Goal: Transaction & Acquisition: Purchase product/service

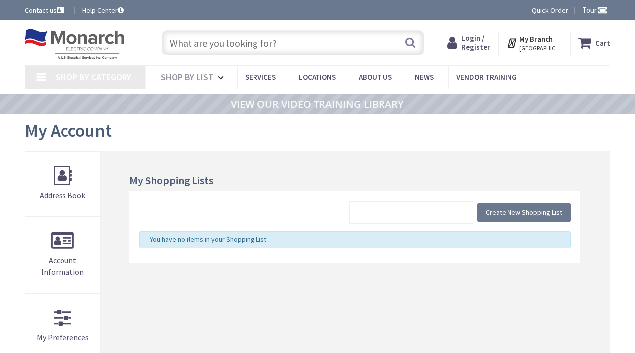
click at [474, 41] on span "Login / Register" at bounding box center [476, 42] width 29 height 18
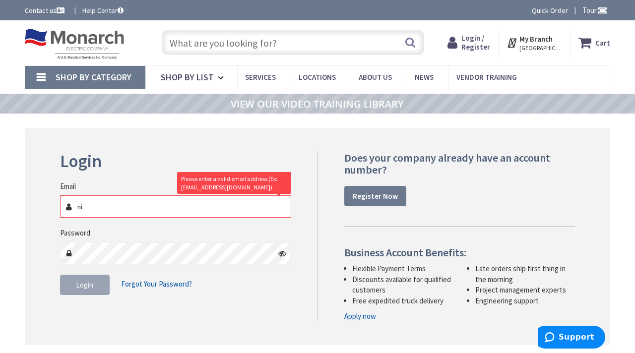
type input "[EMAIL_ADDRESS][DOMAIN_NAME]"
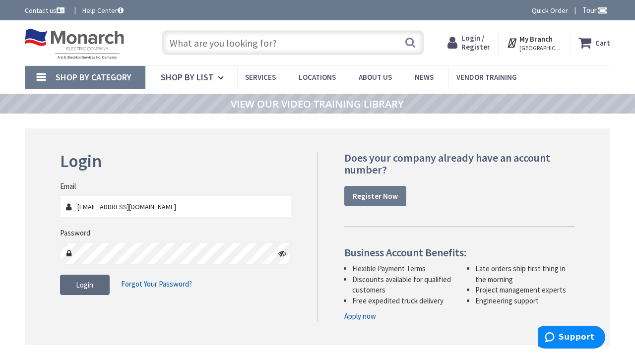
click at [94, 281] on button "Login" at bounding box center [85, 285] width 50 height 21
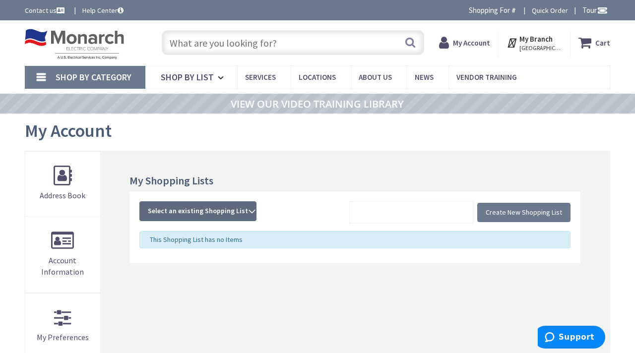
click at [205, 208] on span "Select an existing Shopping List" at bounding box center [198, 210] width 100 height 9
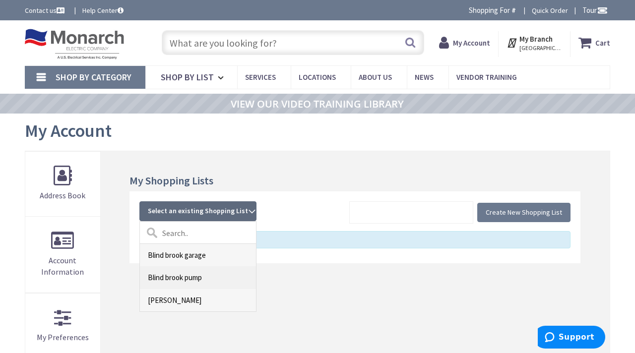
click at [166, 274] on link "Blind brook pump" at bounding box center [198, 278] width 116 height 22
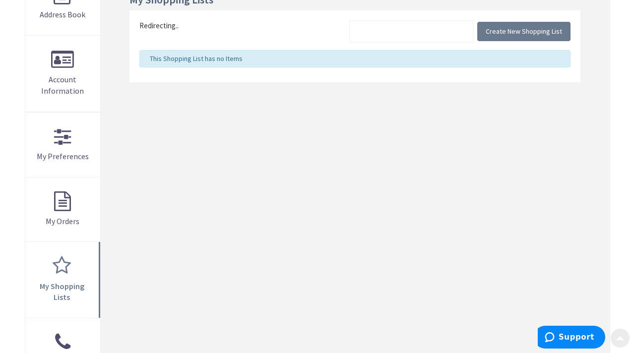
scroll to position [182, 0]
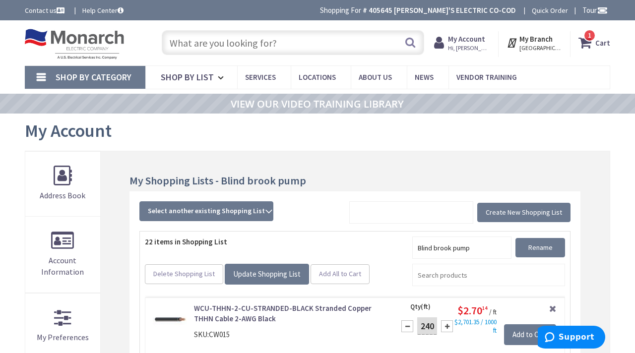
click at [589, 39] on span "1 1 items" at bounding box center [590, 35] width 12 height 12
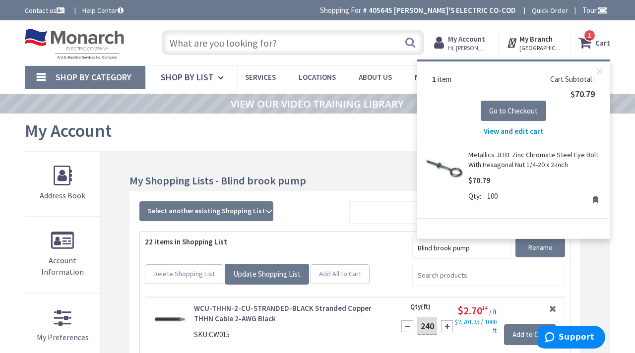
click at [597, 203] on link "Remove" at bounding box center [596, 200] width 14 height 14
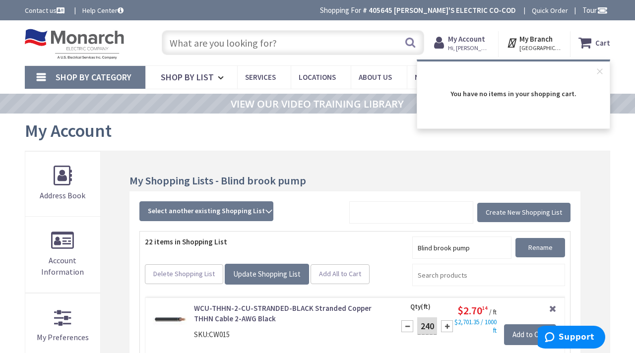
click at [380, 149] on div "My Account" at bounding box center [318, 132] width 586 height 37
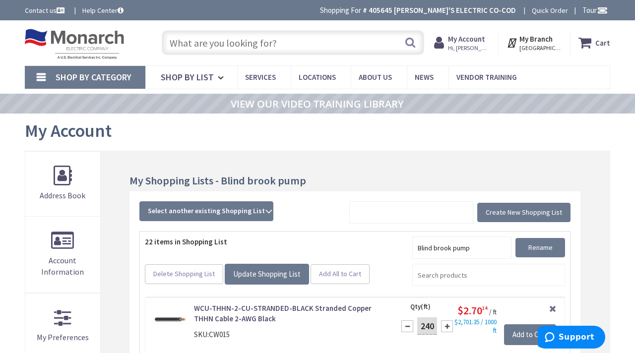
click at [327, 45] on input "text" at bounding box center [293, 42] width 263 height 25
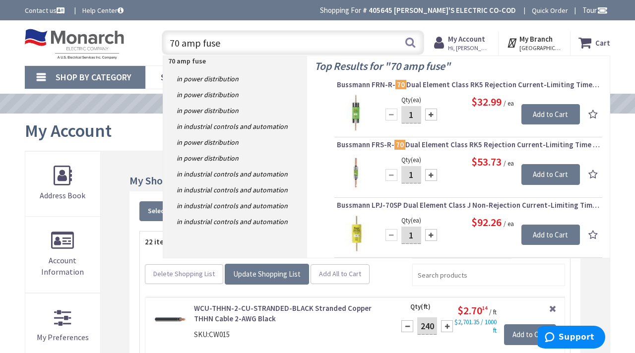
type input "70 amp fuse"
click at [430, 115] on div at bounding box center [431, 115] width 12 height 12
type input "3"
click at [540, 112] on input "Add to Cart" at bounding box center [551, 114] width 59 height 21
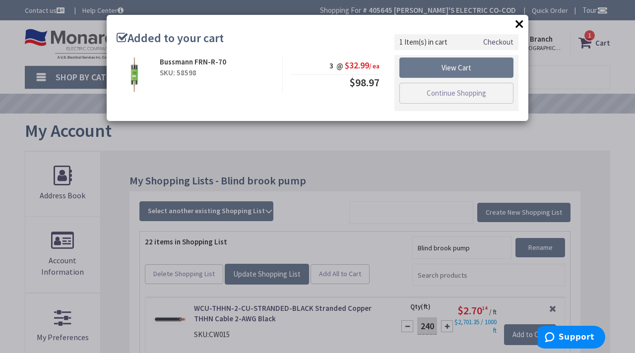
click at [521, 27] on button "×" at bounding box center [519, 23] width 15 height 15
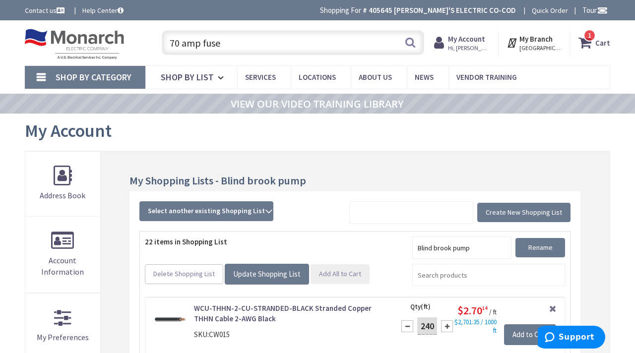
click at [325, 270] on span "Add All to Cart" at bounding box center [340, 274] width 42 height 9
click at [592, 39] on span "23" at bounding box center [590, 35] width 7 height 8
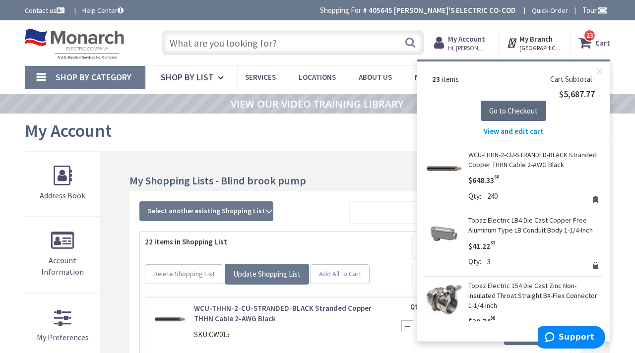
click at [502, 109] on span "Go to Checkout" at bounding box center [513, 110] width 49 height 9
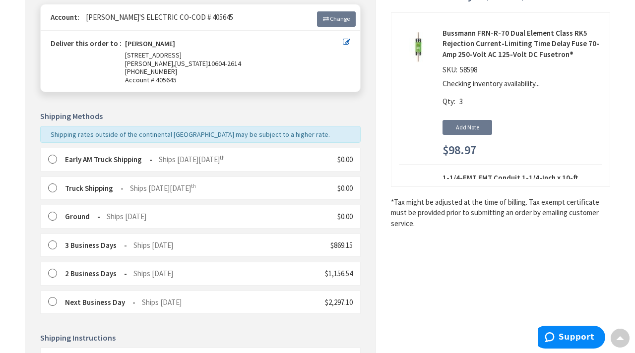
scroll to position [132, 0]
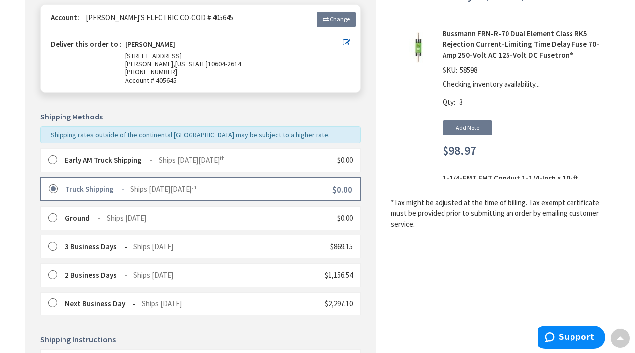
click at [54, 160] on label at bounding box center [55, 160] width 15 height 10
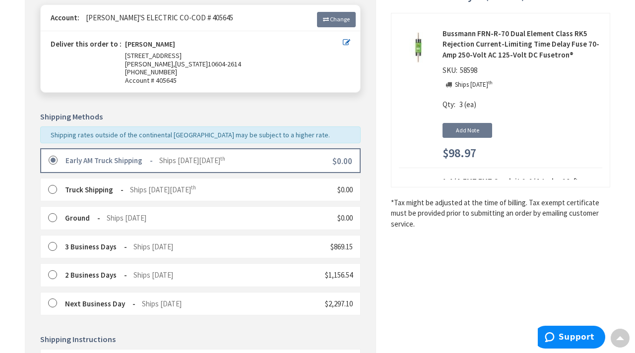
click at [55, 190] on label at bounding box center [55, 190] width 15 height 10
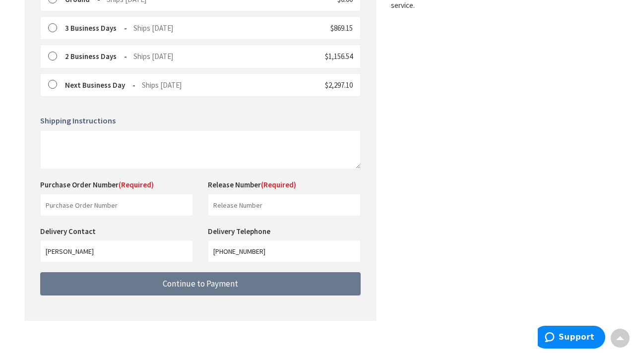
scroll to position [360, 0]
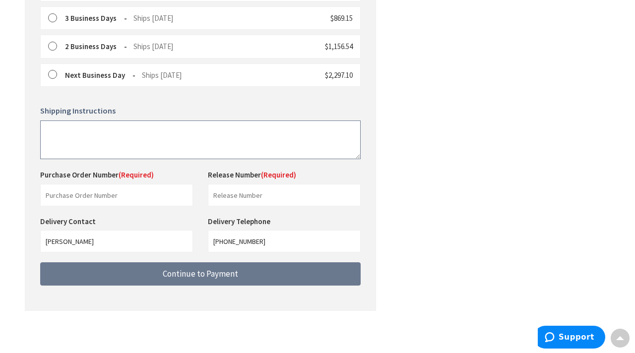
click at [153, 134] on textarea at bounding box center [200, 140] width 321 height 39
click at [50, 131] on textarea "deliver in driveway" at bounding box center [200, 140] width 321 height 39
click at [122, 126] on textarea "Deliver in driveway" at bounding box center [200, 140] width 321 height 39
type textarea "Deliver in driveway. Please call 914.494.2325 when en route."
click at [112, 195] on input "text" at bounding box center [116, 195] width 153 height 22
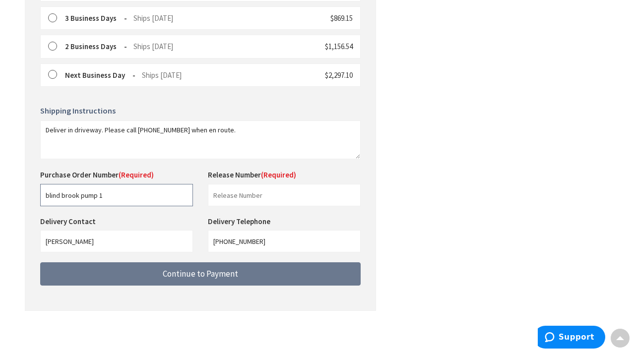
type input "blind brook pump 1"
click at [240, 192] on input "text" at bounding box center [284, 195] width 153 height 22
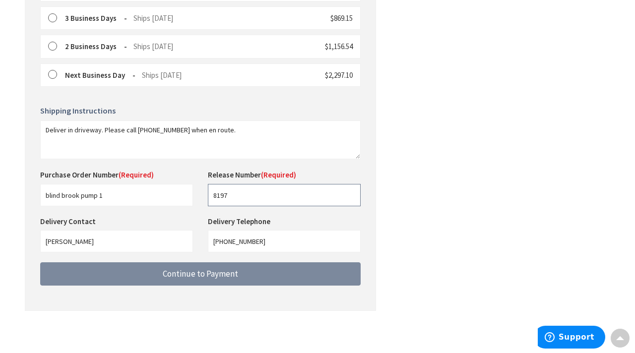
type input "8197"
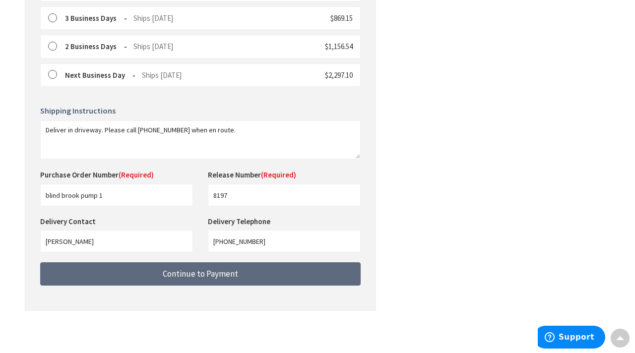
click at [240, 276] on button "Continue to Payment" at bounding box center [200, 274] width 321 height 23
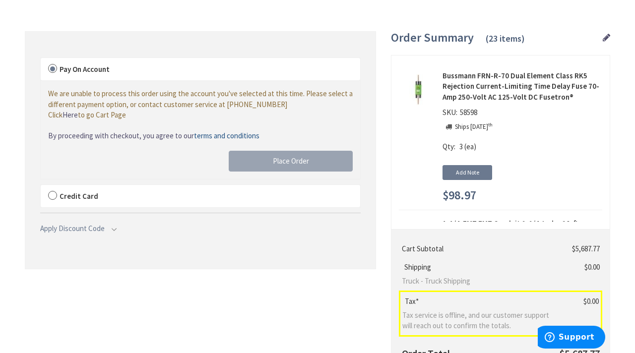
scroll to position [97, 0]
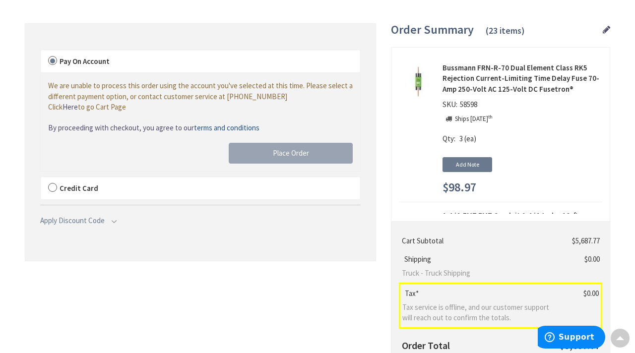
click at [51, 189] on label "Credit Card" at bounding box center [201, 188] width 320 height 23
click at [41, 179] on input "Credit Card" at bounding box center [41, 179] width 0 height 0
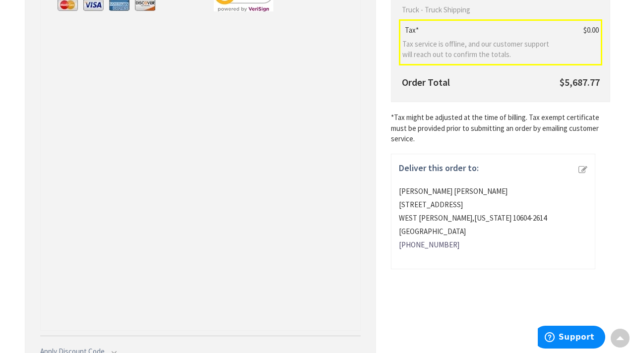
scroll to position [442, 0]
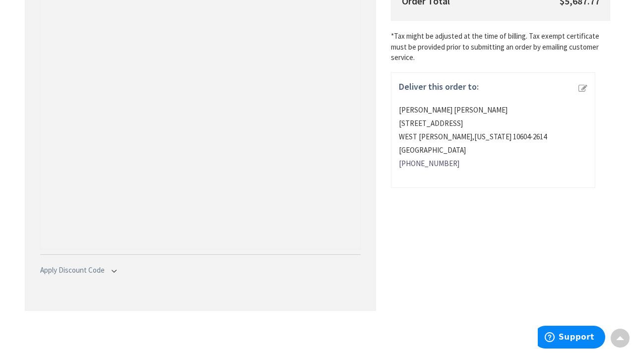
click at [116, 273] on span "Apply Discount Code" at bounding box center [81, 270] width 82 height 10
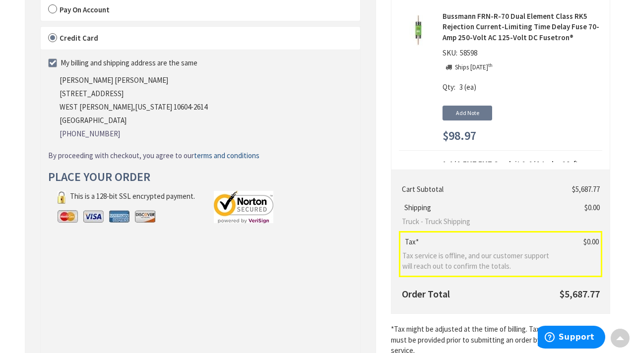
scroll to position [155, 0]
